Goal: Find specific page/section: Find specific page/section

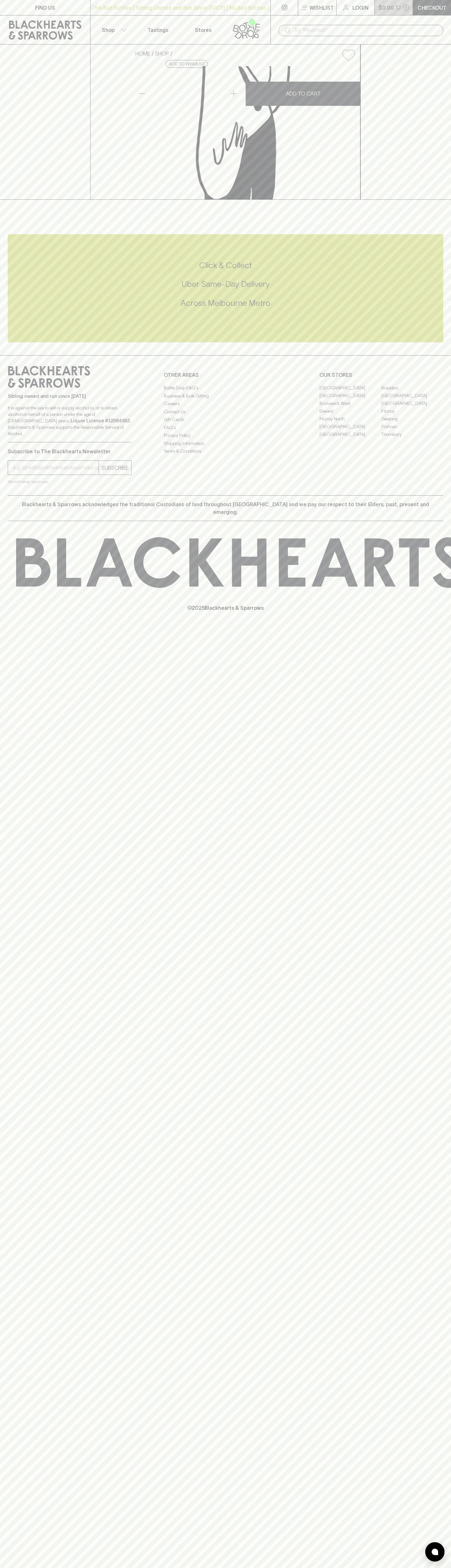
click at [383, 0] on button "$0.00 0" at bounding box center [394, 8] width 38 height 15
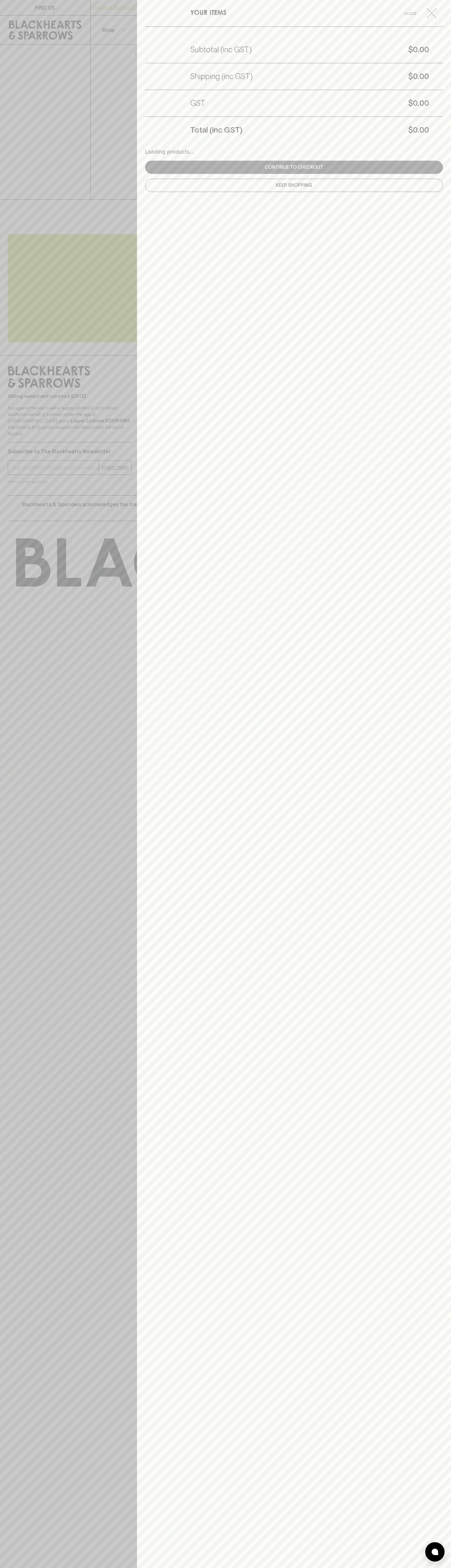
click at [426, 1380] on div "YOUR ITEMS Close Subtotal (inc GST) $0.00 Shipping (inc GST) $0.00 GST $0.00 To…" at bounding box center [294, 784] width 314 height 1568
click at [41, 1568] on html "FIND US | No Bad Bottles | Sibling Owned and Run Since [DATE] | No Bad Bottles …" at bounding box center [225, 784] width 451 height 1568
click at [8, 538] on div at bounding box center [225, 784] width 451 height 1568
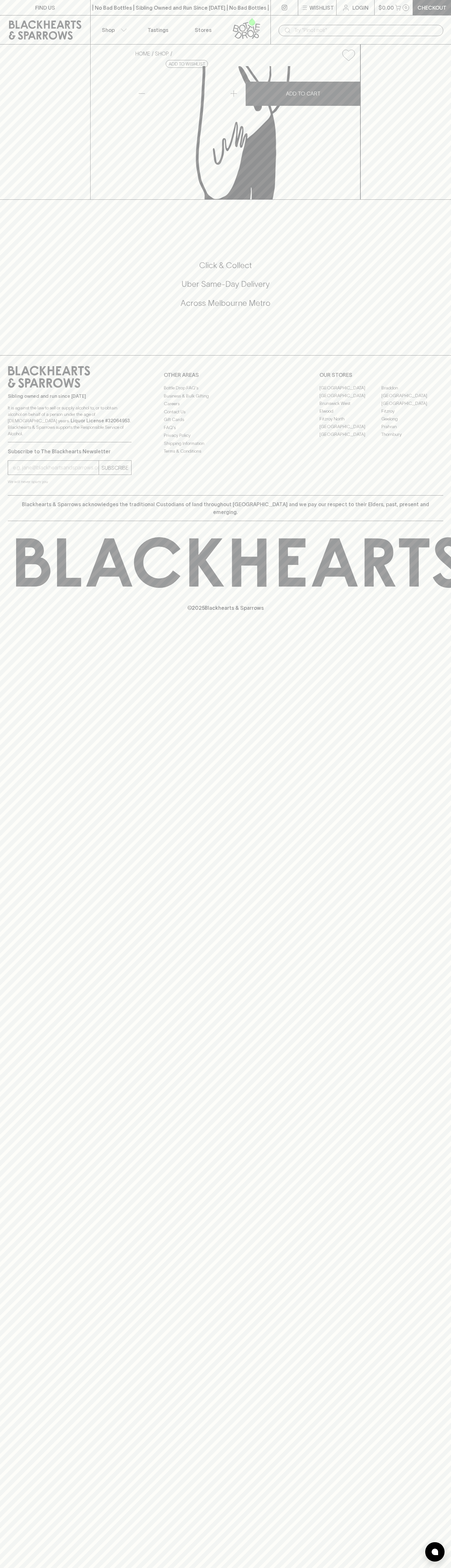
click at [413, 400] on link "[GEOGRAPHIC_DATA]" at bounding box center [412, 395] width 62 height 8
